Goal: Information Seeking & Learning: Understand process/instructions

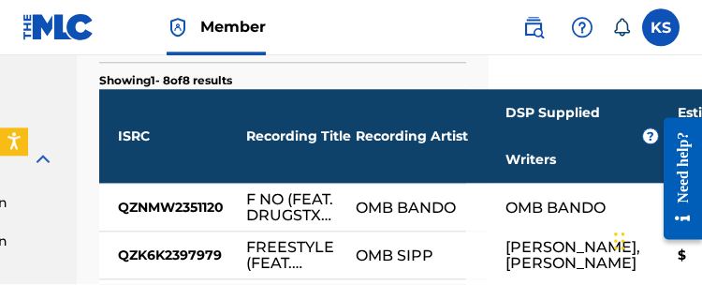
scroll to position [683, 214]
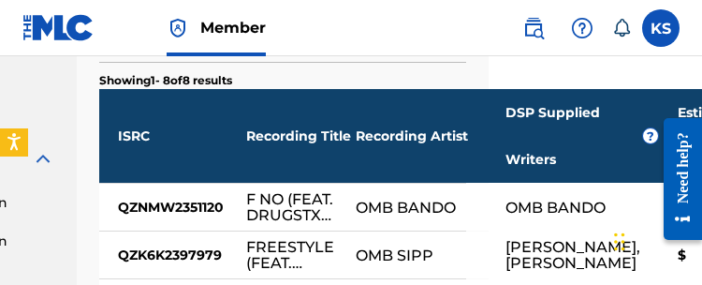
click at [364, 146] on div at bounding box center [676, 178] width 52 height 160
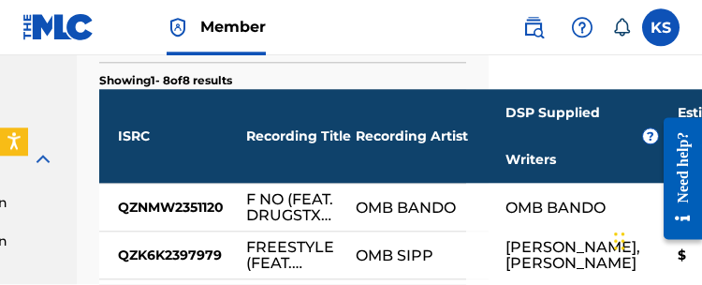
click at [364, 128] on div at bounding box center [676, 178] width 52 height 160
click at [364, 123] on div "Need help?" at bounding box center [683, 178] width 38 height 122
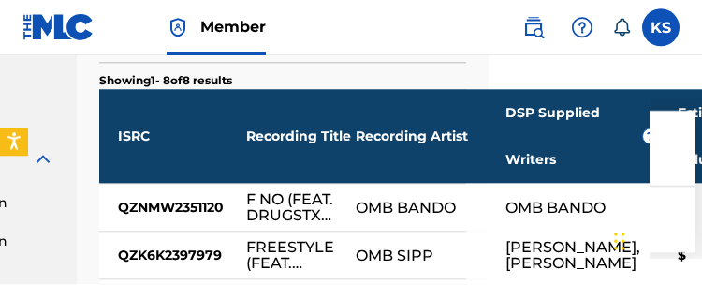
scroll to position [683, 214]
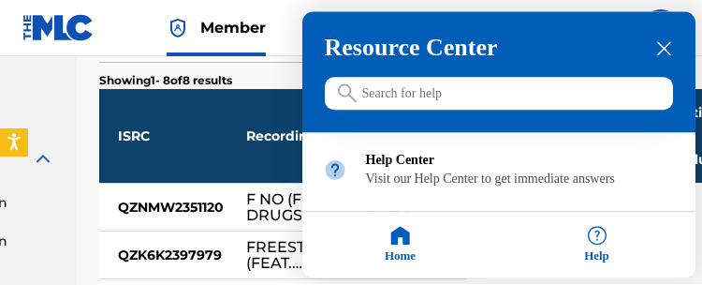
click at [364, 35] on h3 "Resource Center" at bounding box center [499, 49] width 348 height 28
click at [364, 34] on div "Resource Center" at bounding box center [498, 72] width 393 height 121
click at [364, 39] on h3 "Resource Center" at bounding box center [499, 49] width 348 height 28
click at [364, 43] on div "close resource center" at bounding box center [665, 49] width 18 height 18
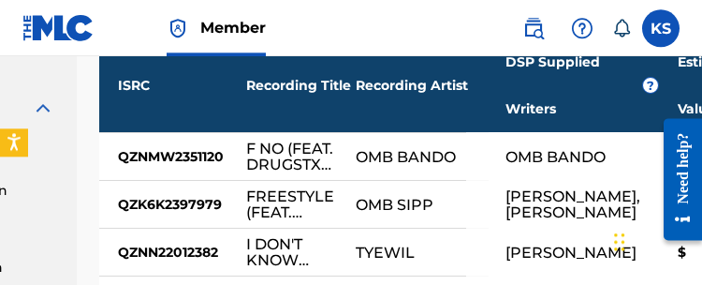
scroll to position [733, 214]
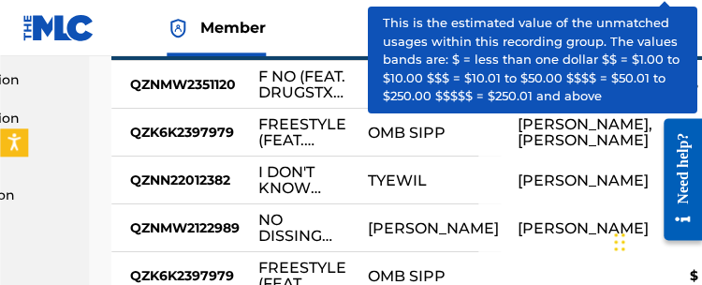
scroll to position [805, 201]
click at [335, 29] on nav "Member KS KS Kolby Scott kolbyturbo95@gmail.com Notification Preferences Profil…" at bounding box center [351, 28] width 702 height 56
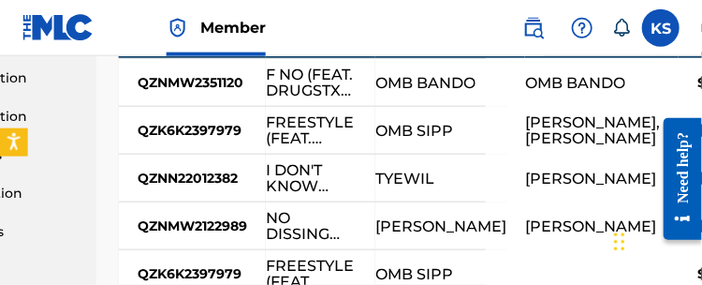
scroll to position [807, 196]
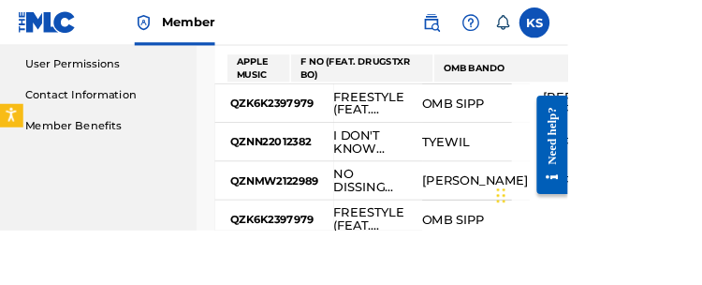
scroll to position [884, 47]
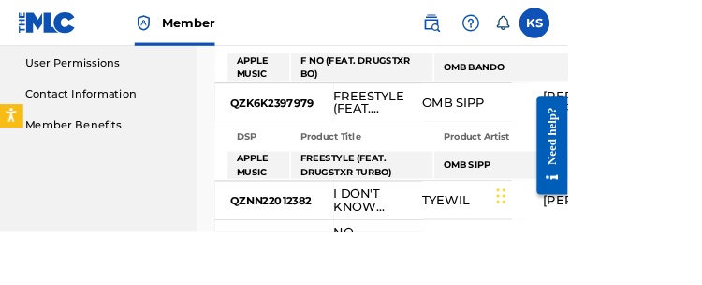
scroll to position [884, 48]
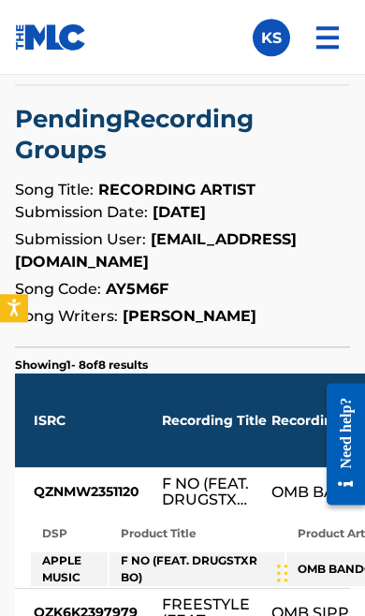
scroll to position [538, 0]
